Goal: Transaction & Acquisition: Purchase product/service

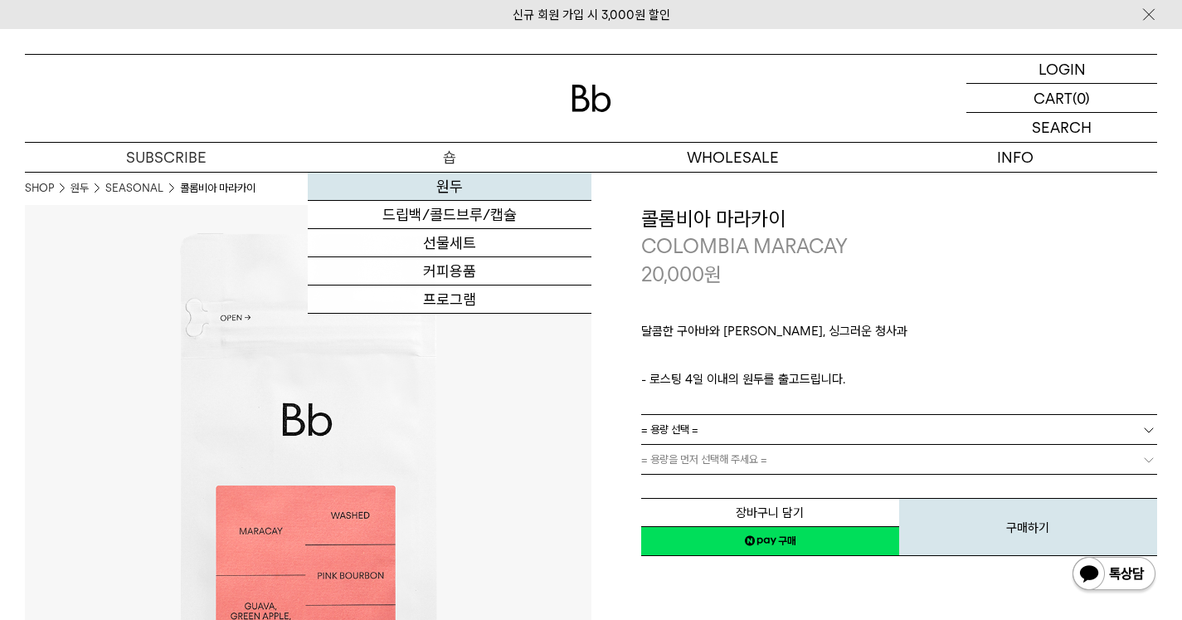
click at [458, 182] on link "원두" at bounding box center [449, 187] width 283 height 28
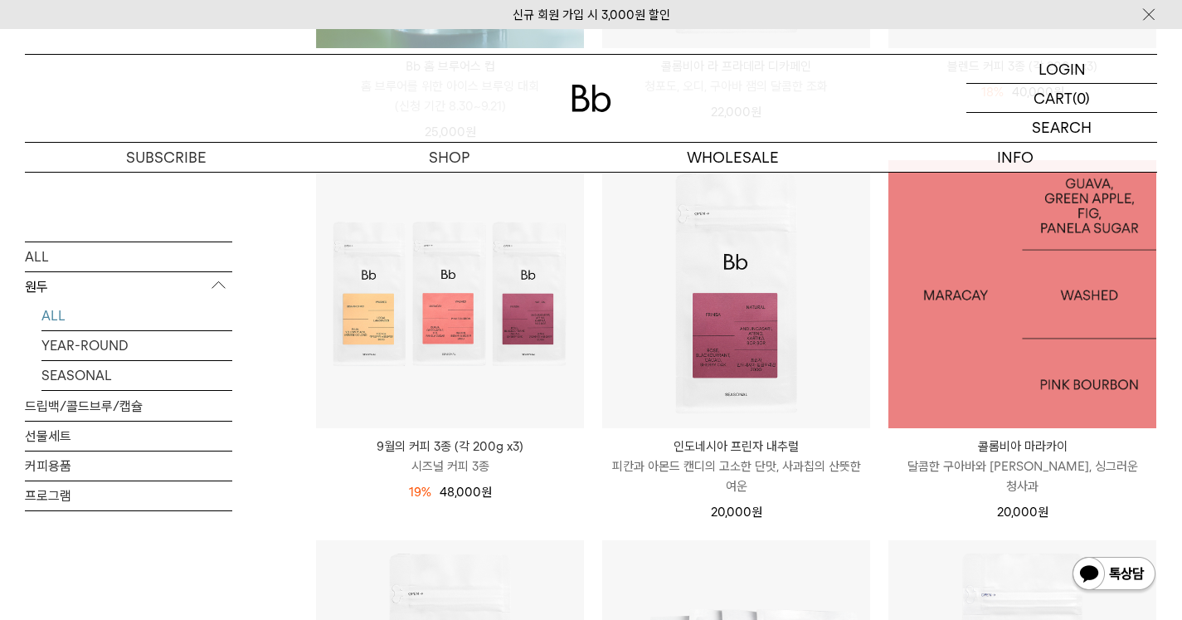
scroll to position [581, 0]
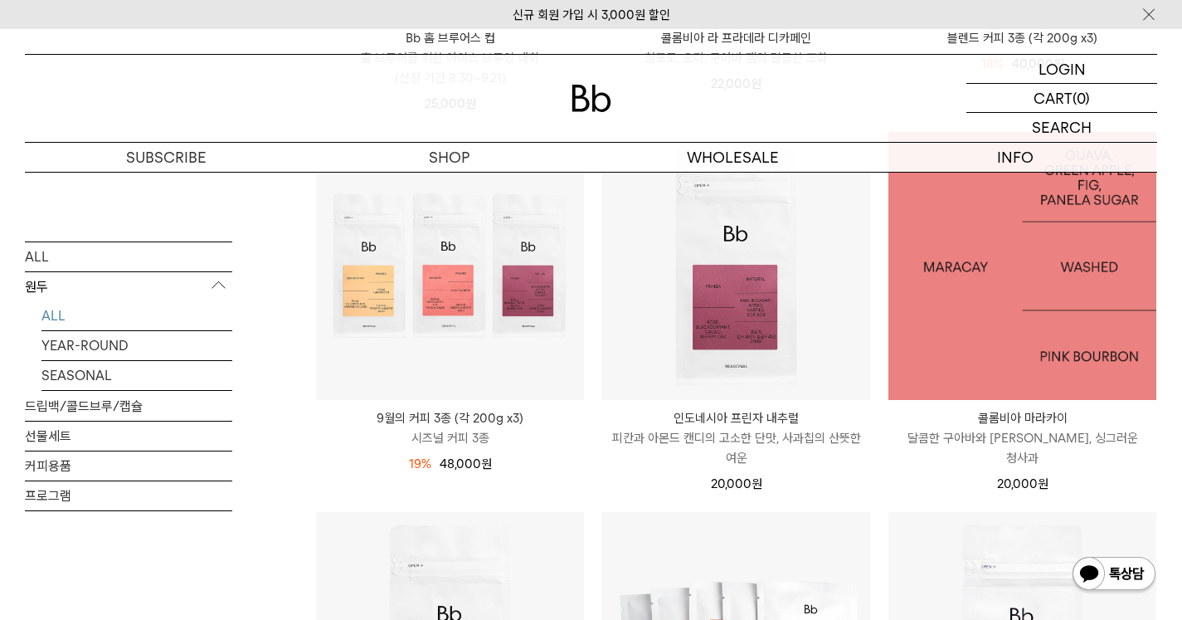
click at [1025, 356] on img at bounding box center [1022, 266] width 268 height 268
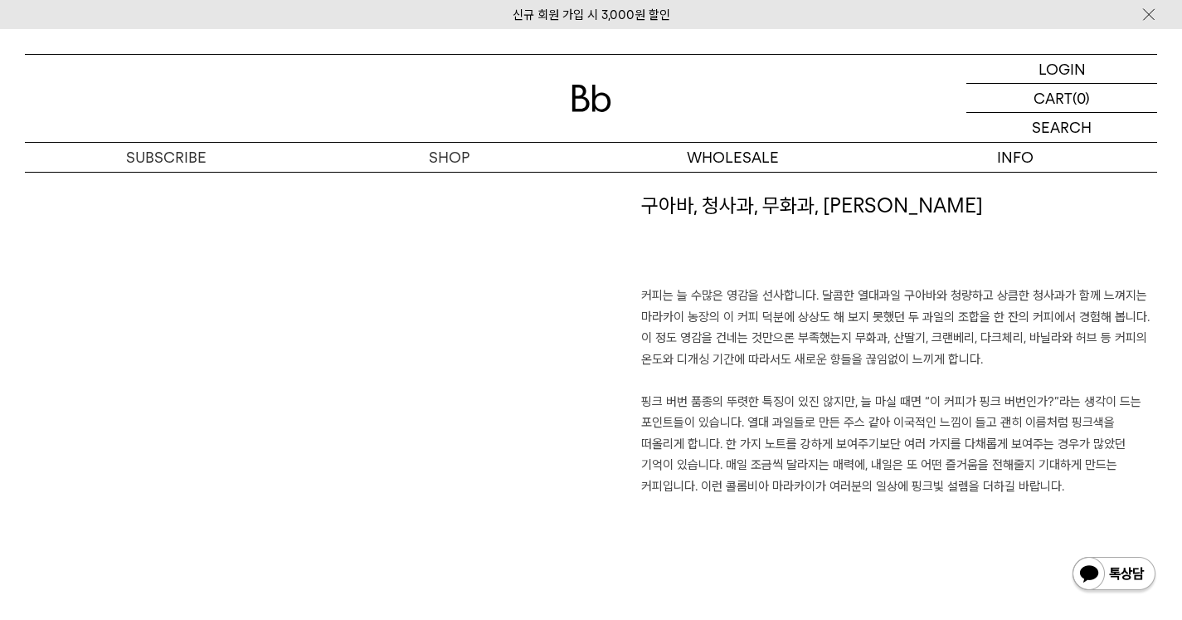
scroll to position [1078, 0]
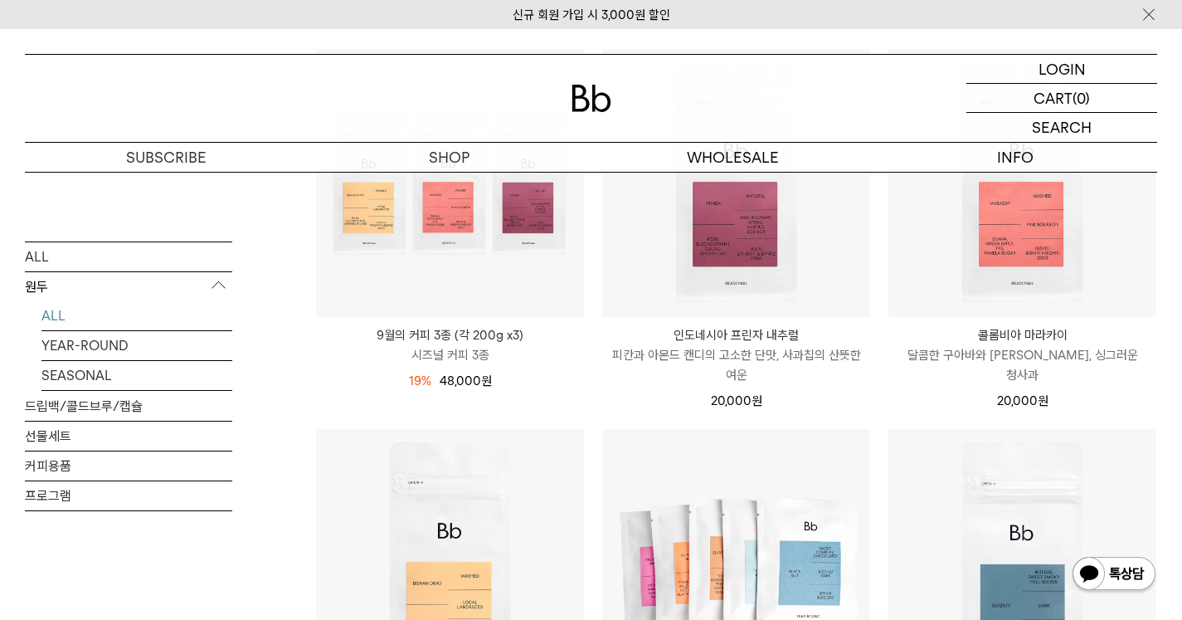
scroll to position [166, 0]
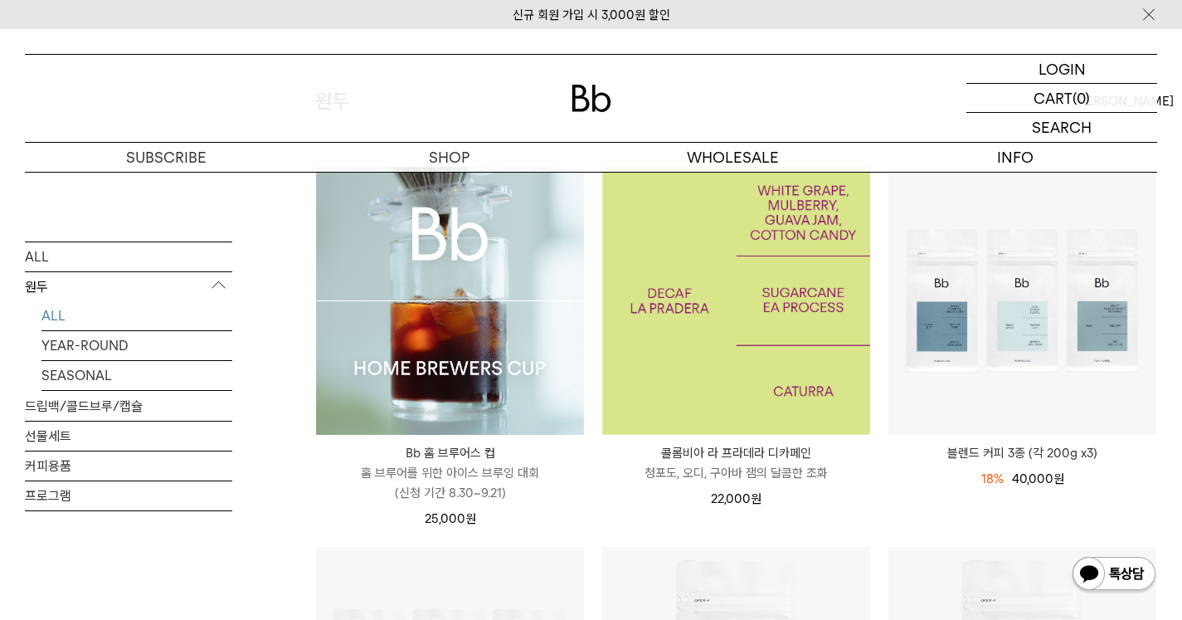
click at [776, 296] on img at bounding box center [736, 301] width 268 height 268
